Goal: Navigation & Orientation: Find specific page/section

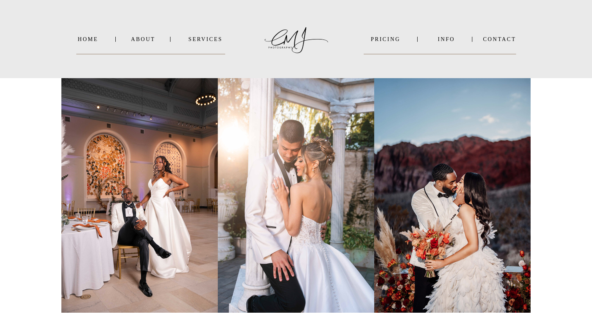
click at [216, 40] on nav "SERVICES" at bounding box center [205, 39] width 39 height 6
click at [217, 49] on b "WEDDINGS" at bounding box center [211, 50] width 32 height 6
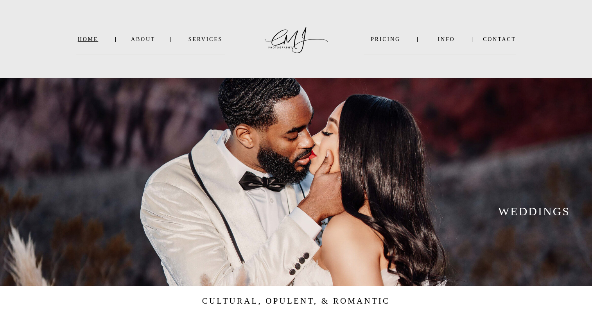
click at [91, 39] on nav "Home" at bounding box center [87, 39] width 23 height 6
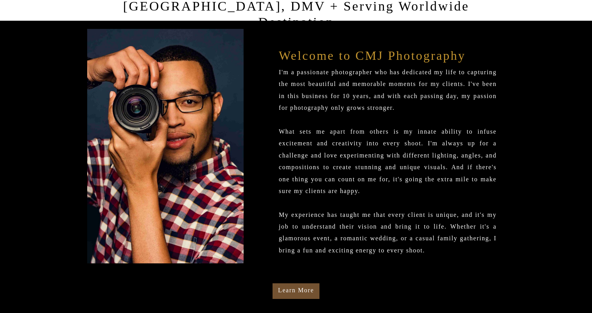
scroll to position [340, 0]
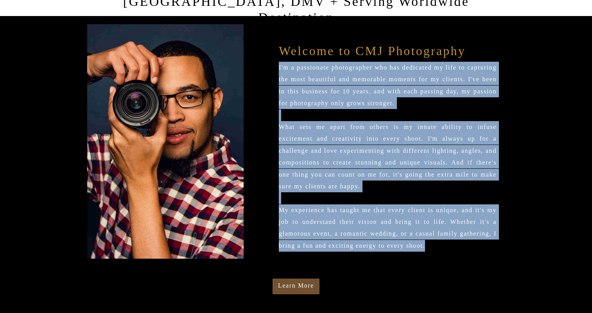
drag, startPoint x: 279, startPoint y: 67, endPoint x: 481, endPoint y: 248, distance: 271.0
click at [481, 248] on p "I'm a passionate photographer who has dedicated my life to capturing the most b…" at bounding box center [388, 160] width 218 height 197
copy p "I'm a passionate photographer who has dedicated my life to capturing the most b…"
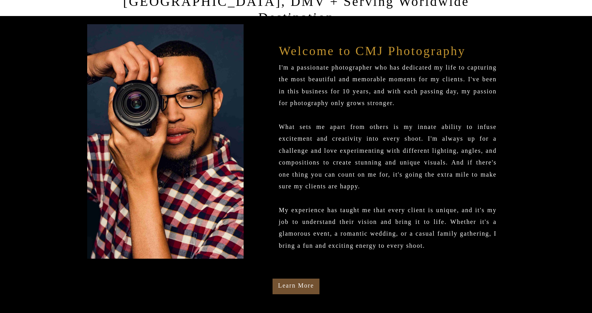
click at [305, 50] on p "Welcome to CMJ Photography" at bounding box center [388, 47] width 218 height 17
click at [315, 50] on p "Welcome to CMJ Photography" at bounding box center [388, 47] width 218 height 17
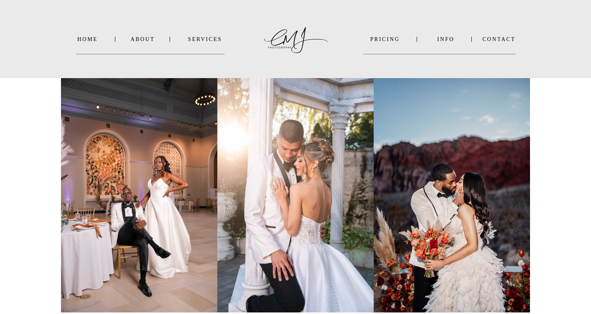
click at [447, 40] on nav "INFO" at bounding box center [446, 39] width 38 height 6
click at [442, 59] on b "VIDEO" at bounding box center [437, 59] width 19 height 6
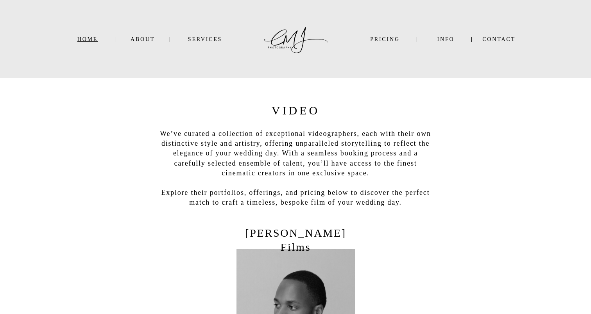
click at [84, 41] on nav "Home" at bounding box center [87, 39] width 23 height 6
